Goal: Navigation & Orientation: Find specific page/section

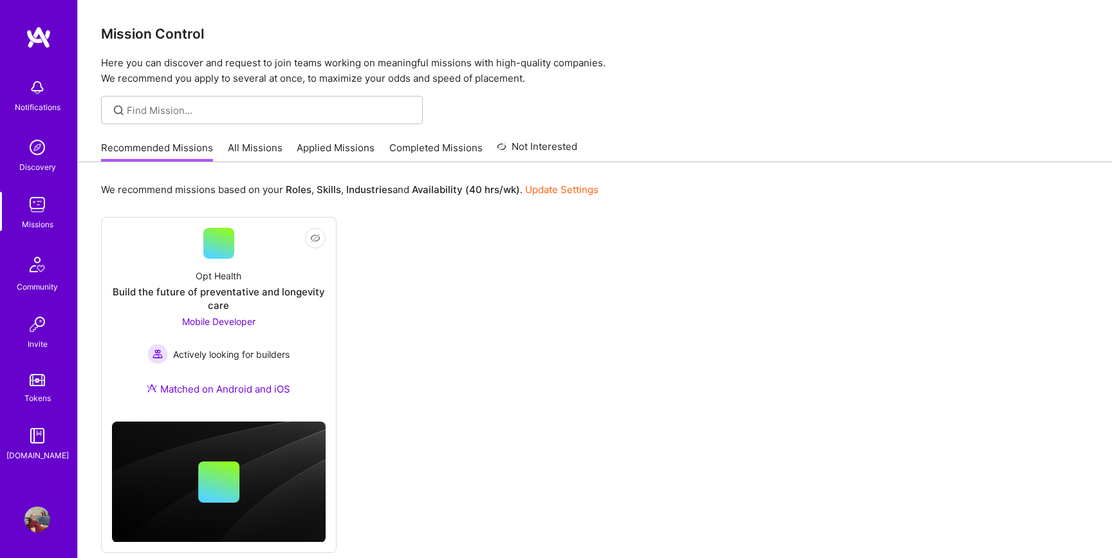
click at [269, 150] on link "All Missions" at bounding box center [255, 151] width 55 height 21
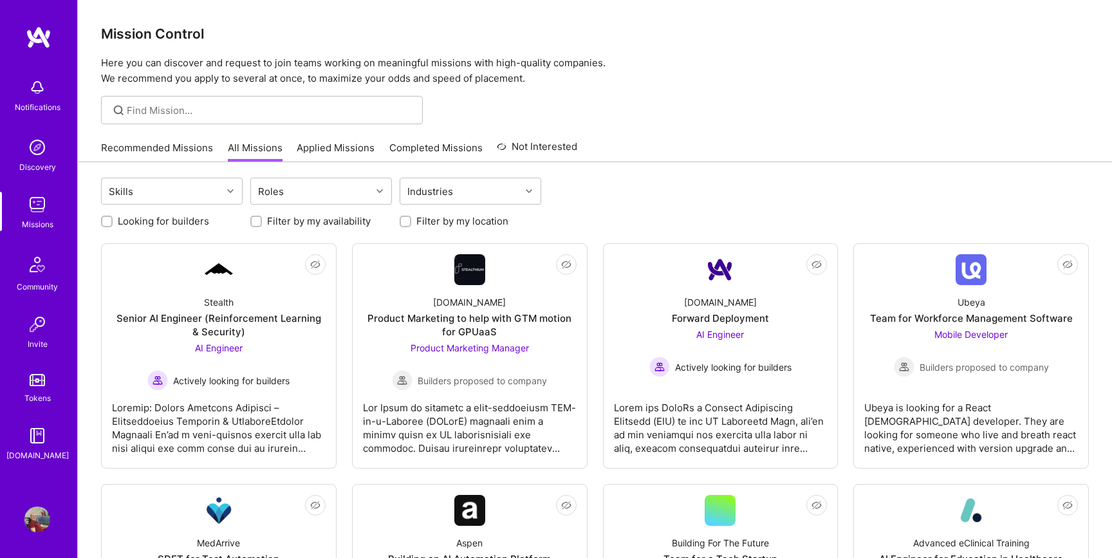
click at [331, 147] on link "Applied Missions" at bounding box center [336, 151] width 78 height 21
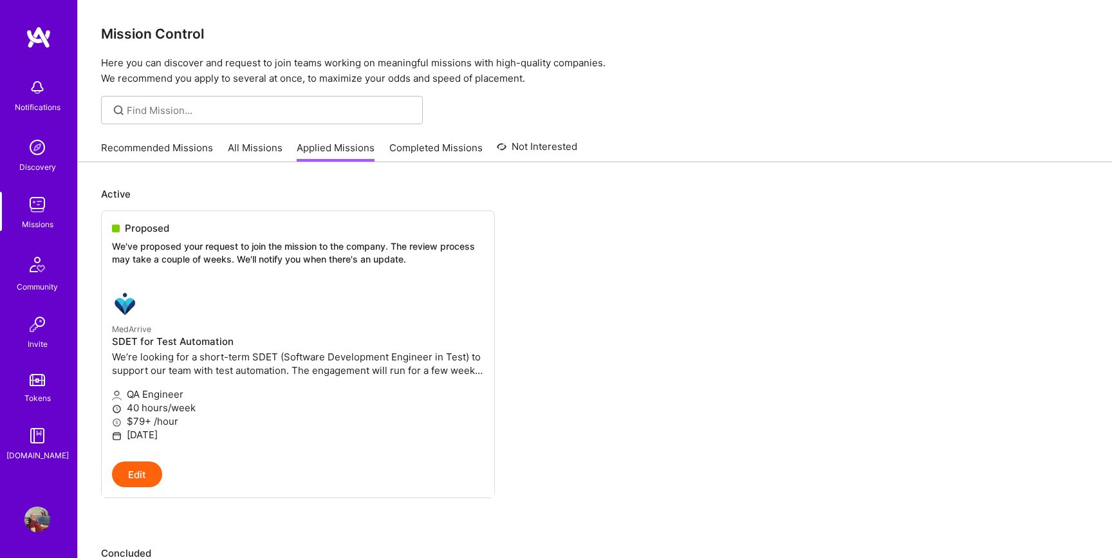
click at [256, 148] on link "All Missions" at bounding box center [255, 151] width 55 height 21
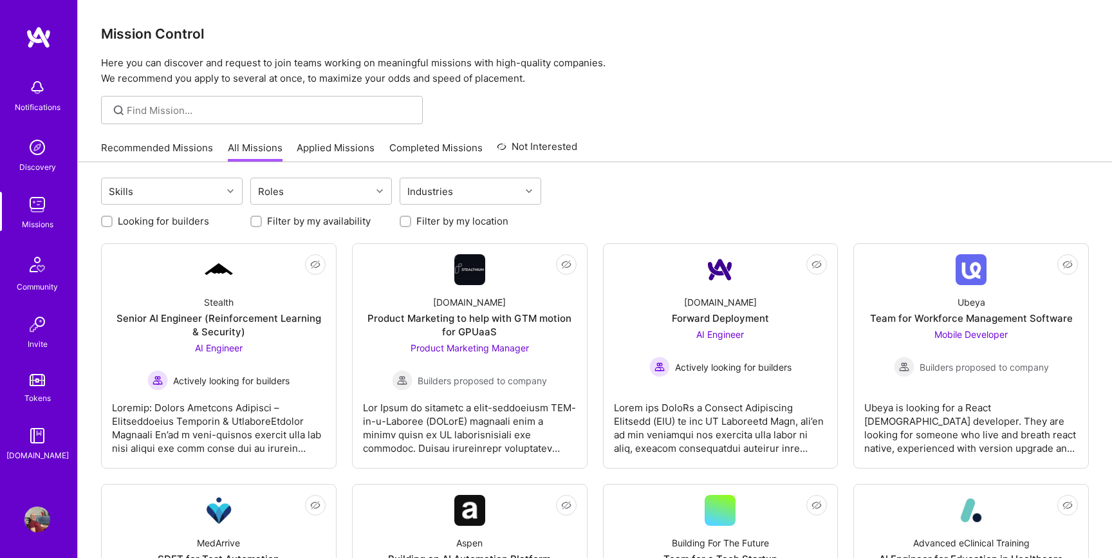
click at [35, 156] on img at bounding box center [37, 147] width 26 height 26
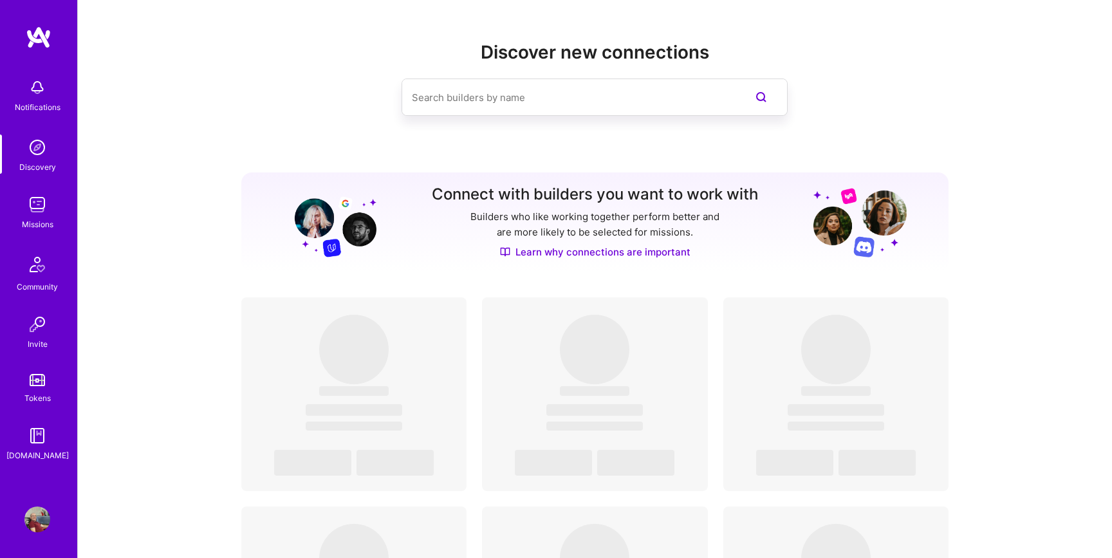
click at [37, 101] on div "Notifications" at bounding box center [38, 107] width 46 height 14
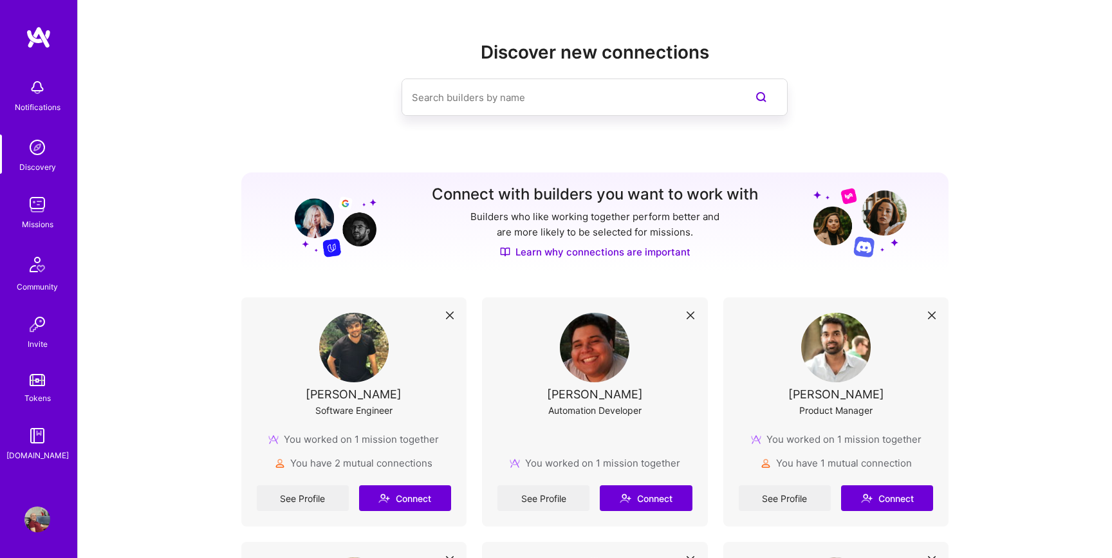
click at [41, 88] on div "Notifications Discovery Missions Community Invite Tokens [DOMAIN_NAME]" at bounding box center [38, 267] width 77 height 390
click at [44, 210] on img at bounding box center [37, 205] width 26 height 26
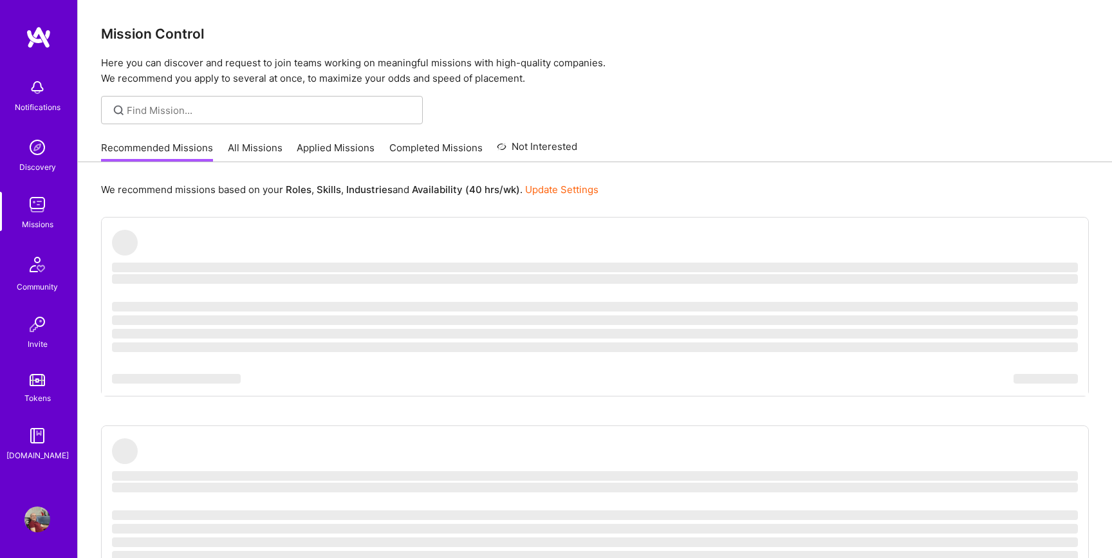
click at [247, 152] on link "All Missions" at bounding box center [255, 151] width 55 height 21
